Goal: Task Accomplishment & Management: Manage account settings

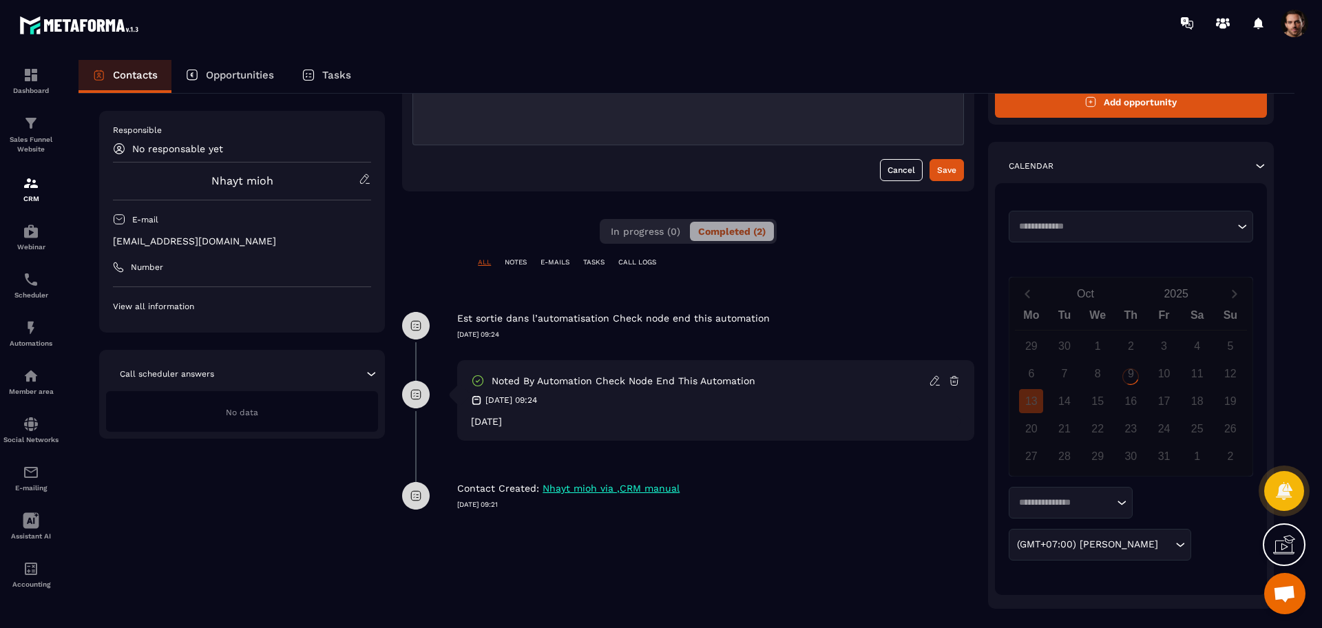
scroll to position [149, 0]
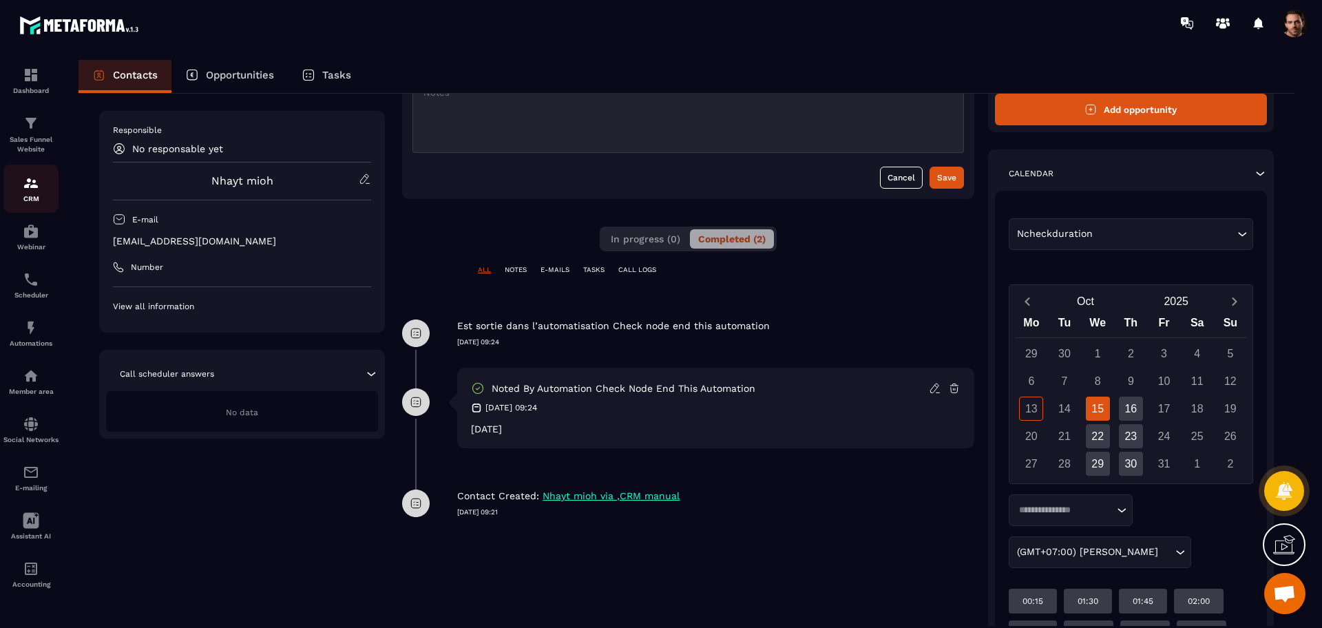
click at [36, 190] on img at bounding box center [31, 183] width 17 height 17
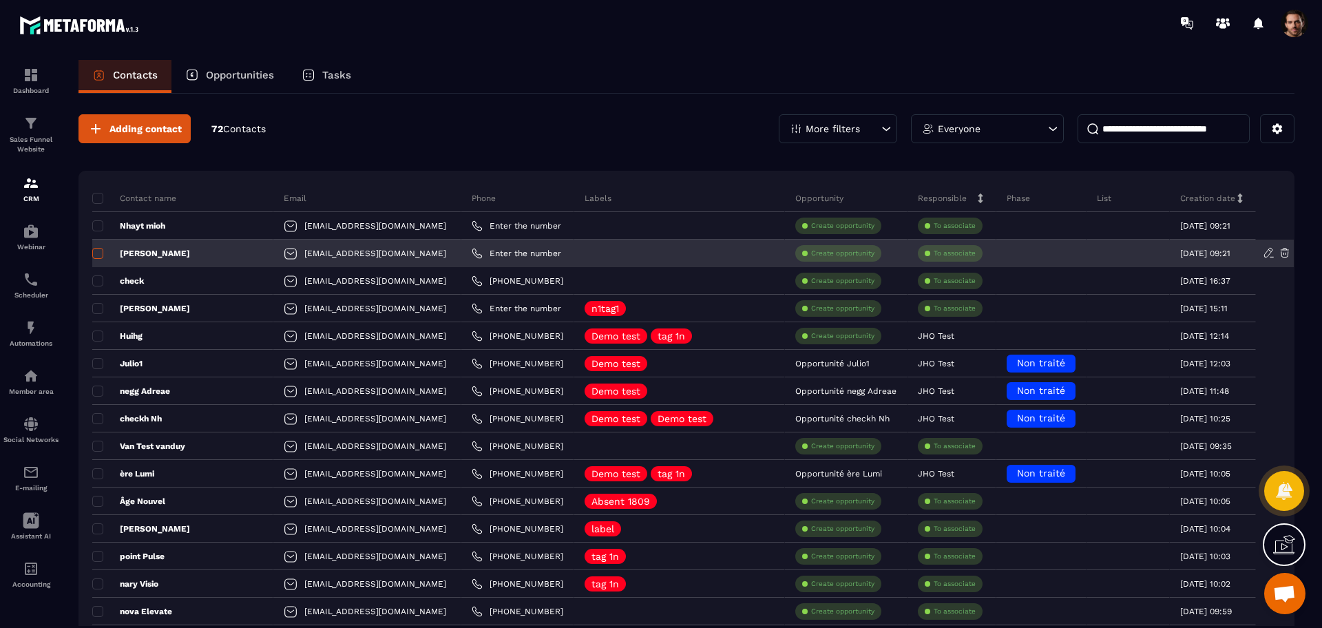
click at [98, 258] on span at bounding box center [97, 253] width 11 height 11
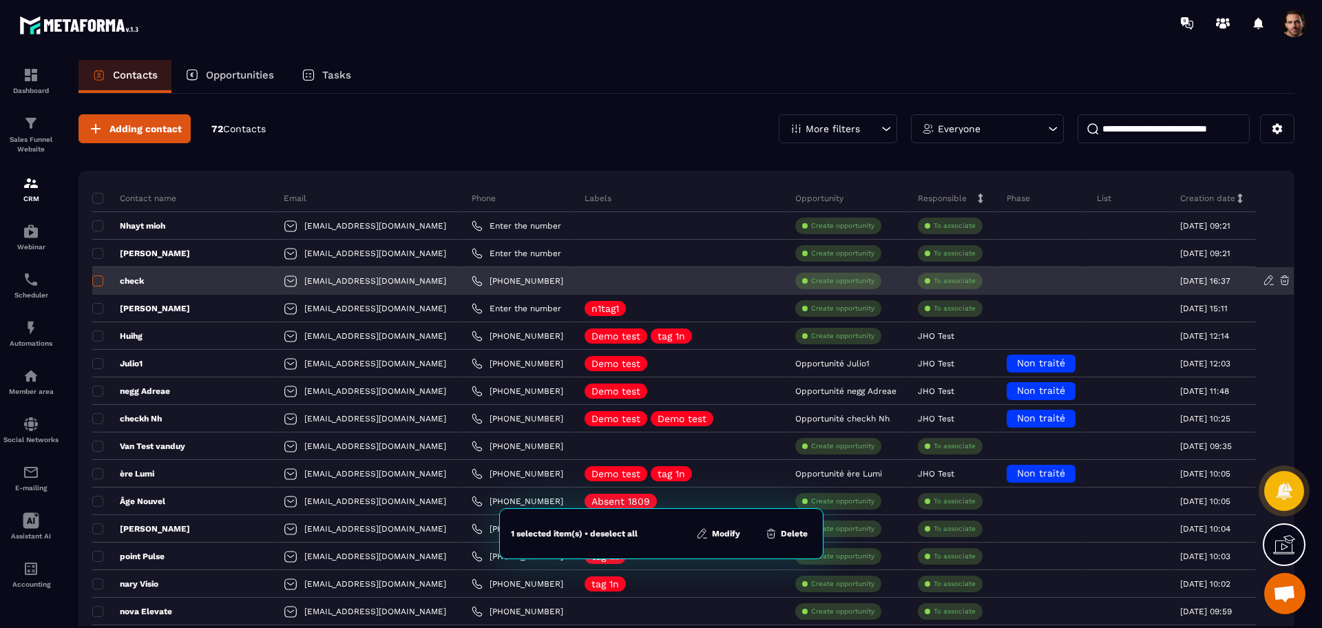
click at [99, 278] on span at bounding box center [97, 280] width 11 height 11
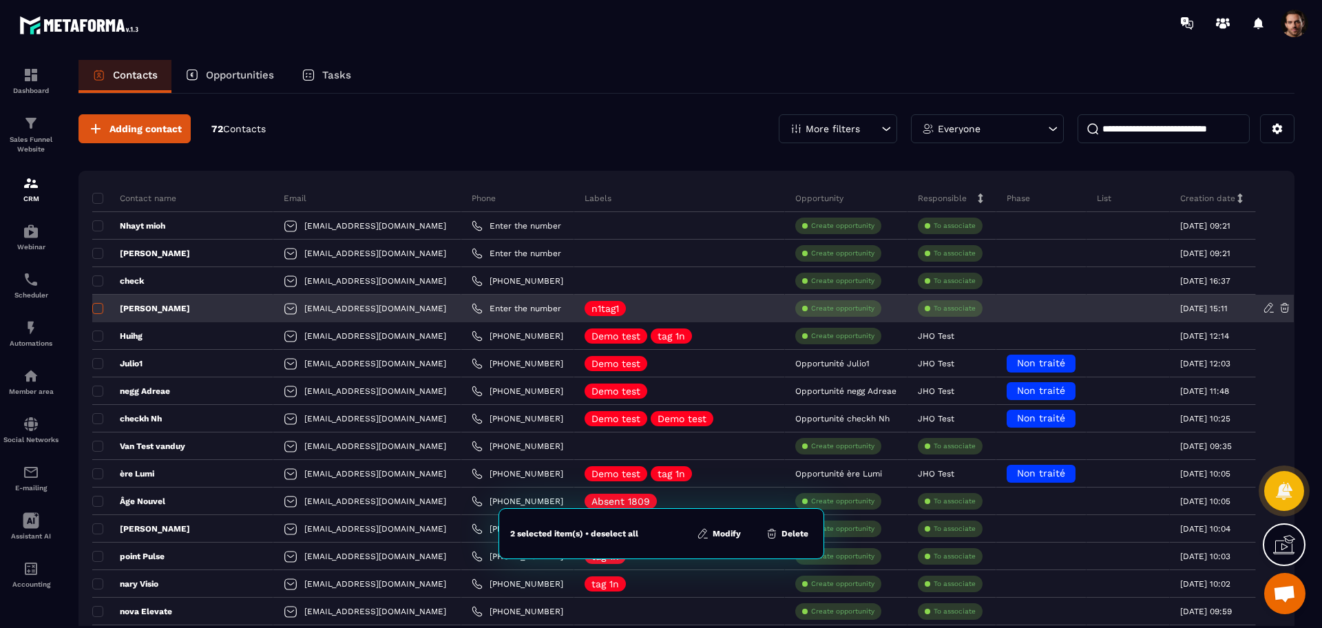
click at [96, 305] on span at bounding box center [97, 308] width 11 height 11
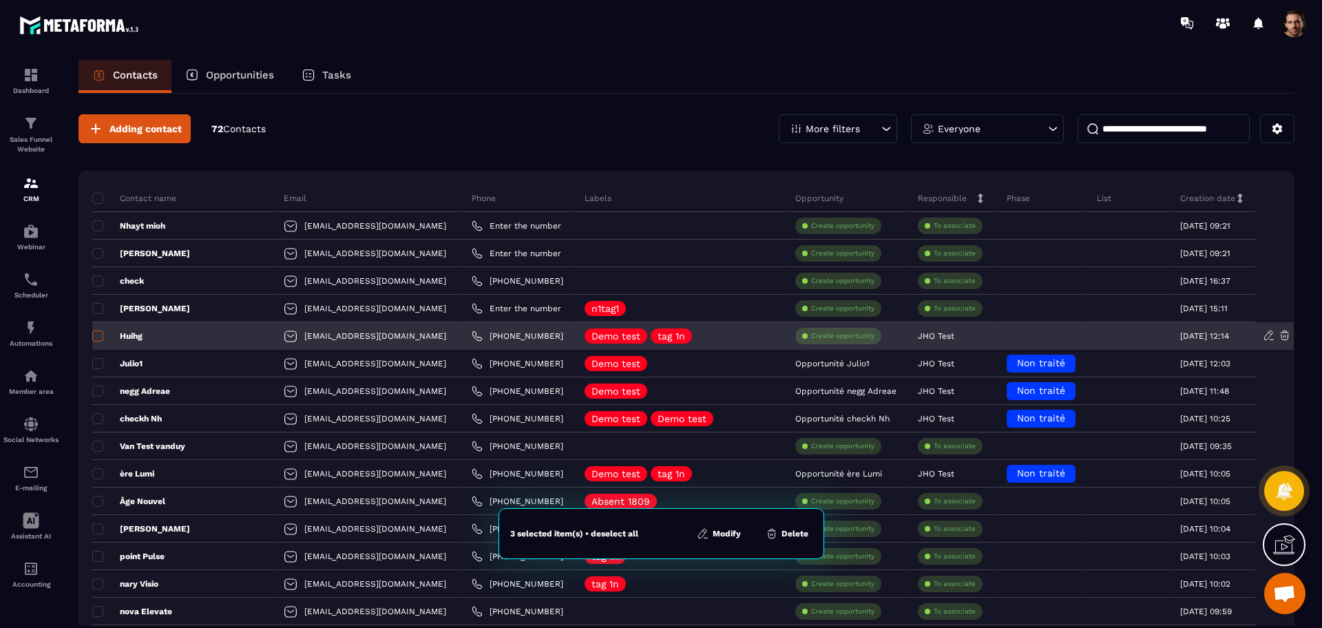
click at [101, 335] on span at bounding box center [97, 336] width 11 height 11
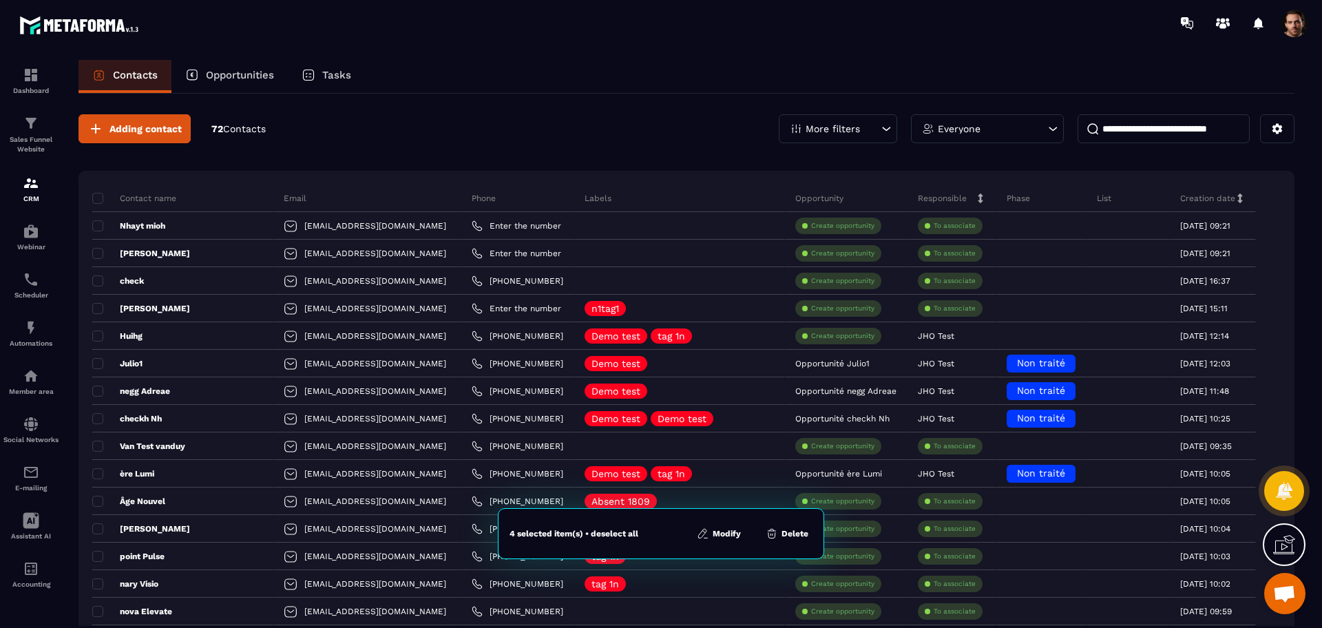
click at [718, 536] on button "Modify" at bounding box center [719, 534] width 52 height 14
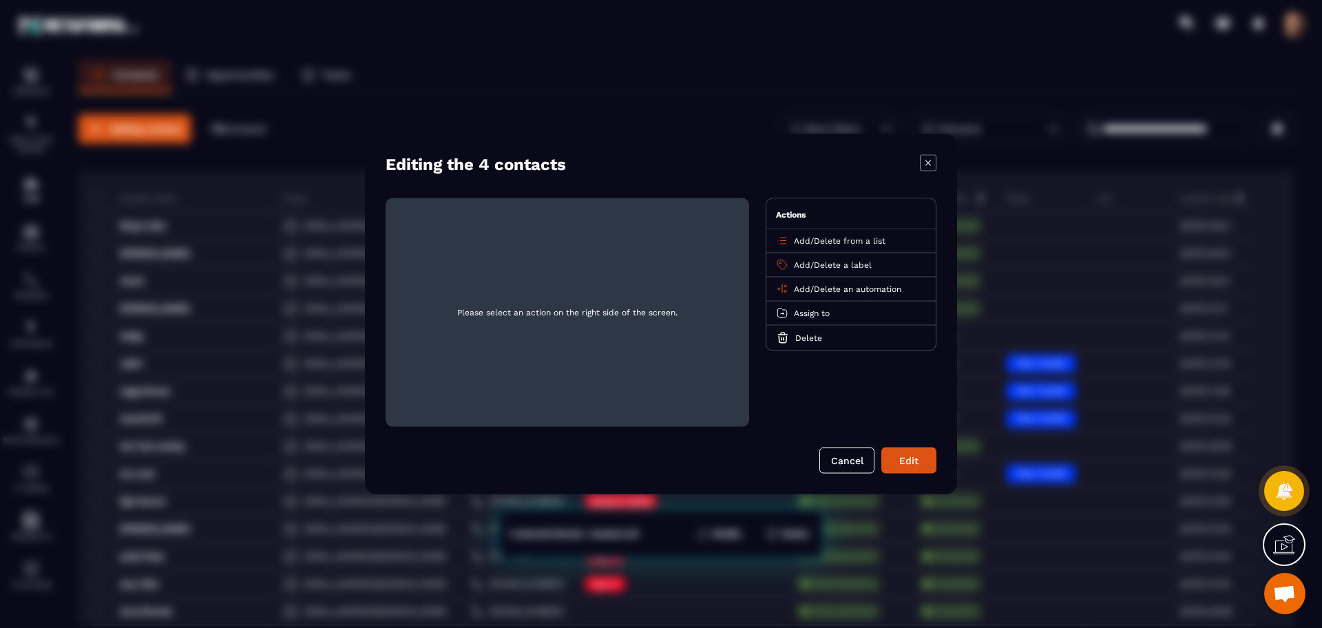
click at [806, 291] on span "Add" at bounding box center [802, 289] width 17 height 10
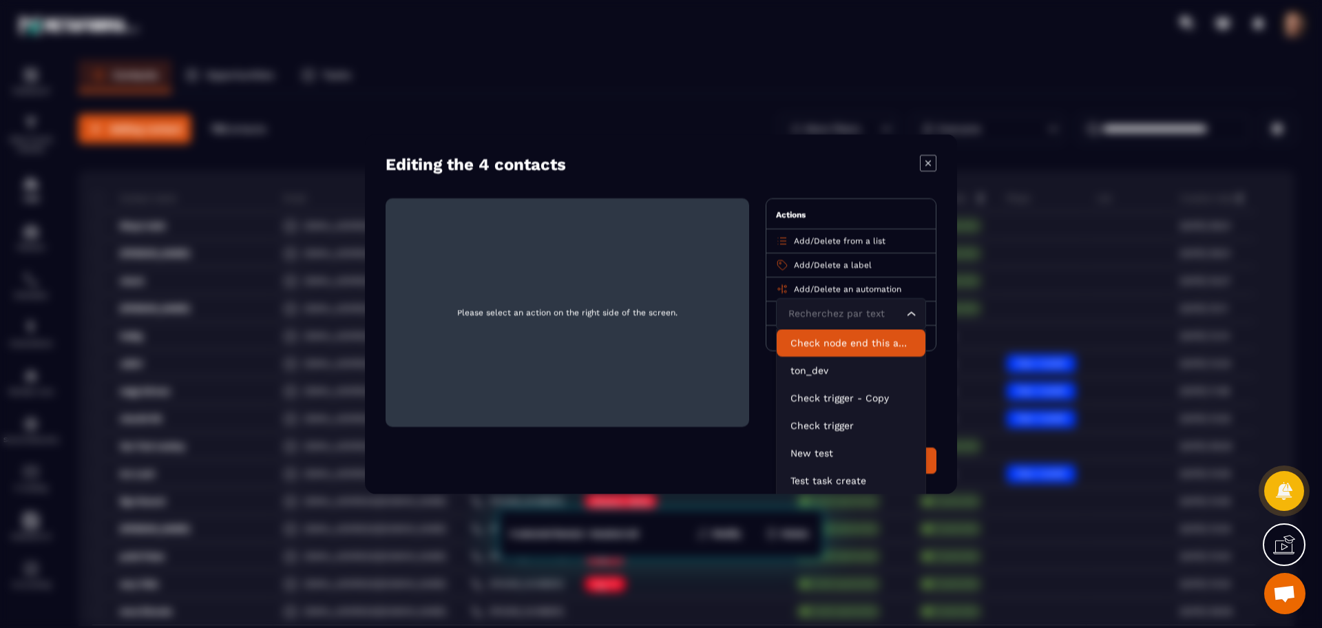
click at [819, 339] on p "Check node end this automation" at bounding box center [851, 343] width 121 height 14
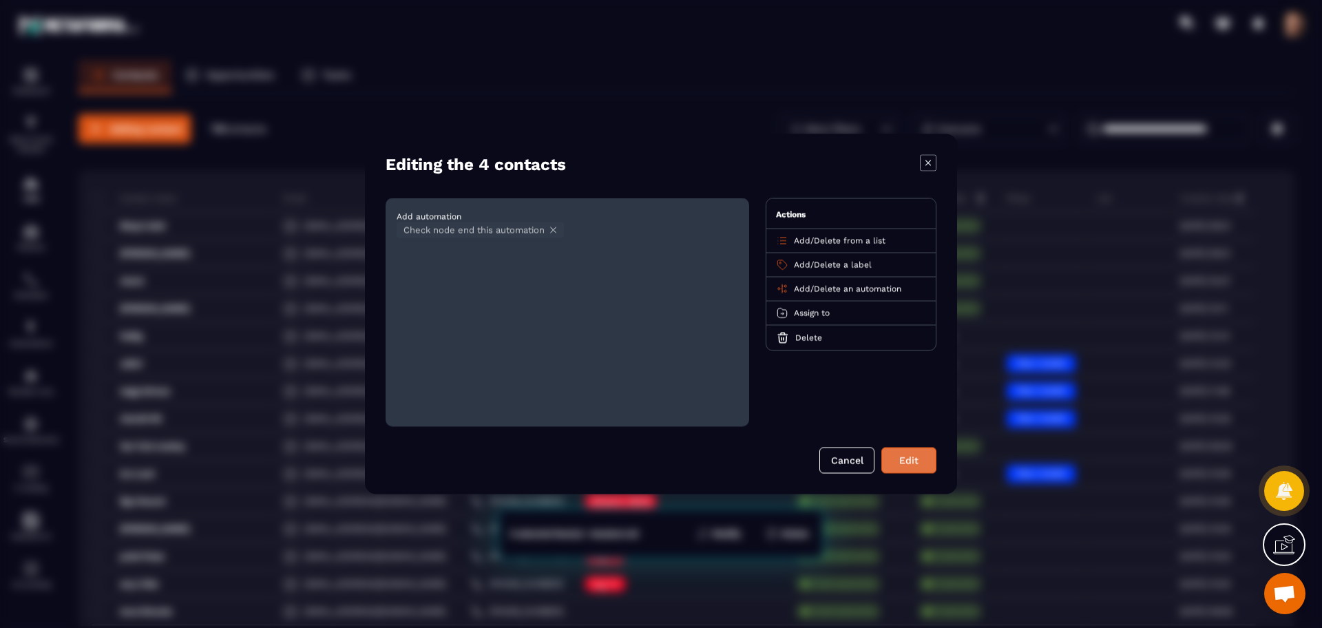
click at [917, 466] on button "Edit" at bounding box center [908, 461] width 55 height 26
